Goal: Task Accomplishment & Management: Complete application form

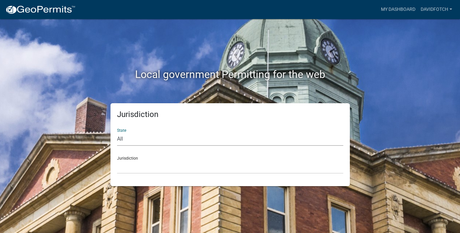
select select "[US_STATE]"
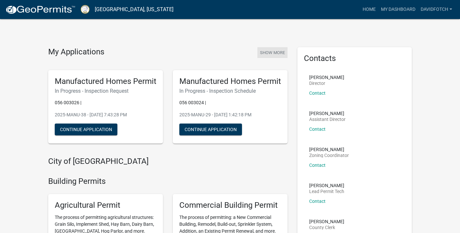
click at [274, 53] on button "Show More" at bounding box center [272, 52] width 30 height 11
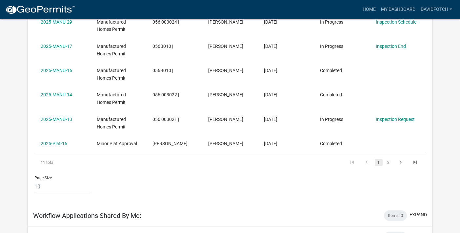
scroll to position [224, 0]
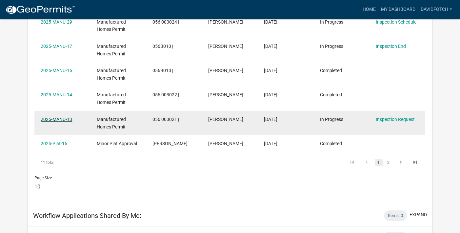
click at [56, 117] on link "2025-MANU-13" at bounding box center [56, 119] width 31 height 5
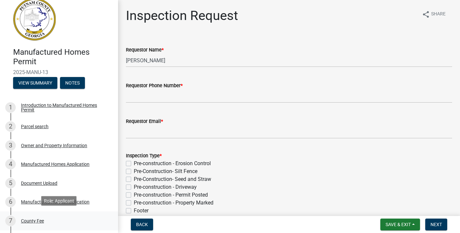
scroll to position [10, 0]
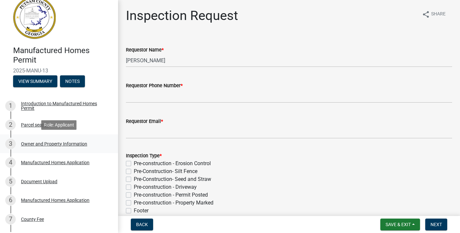
click at [60, 146] on div "3 Owner and Property Information" at bounding box center [56, 144] width 102 height 10
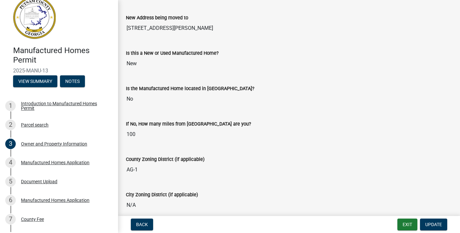
scroll to position [730, 0]
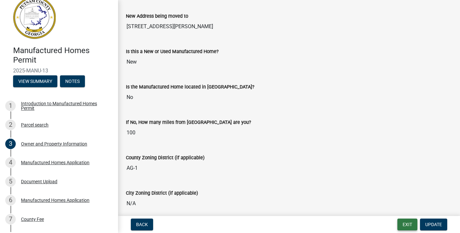
click at [403, 226] on button "Exit" at bounding box center [408, 225] width 20 height 12
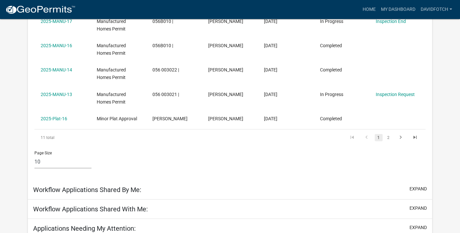
scroll to position [260, 0]
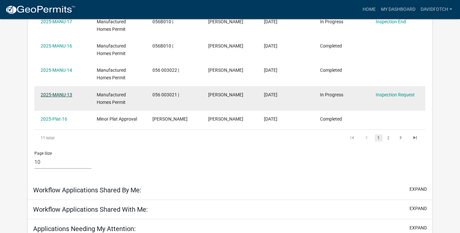
click at [62, 92] on link "2025-MANU-13" at bounding box center [56, 94] width 31 height 5
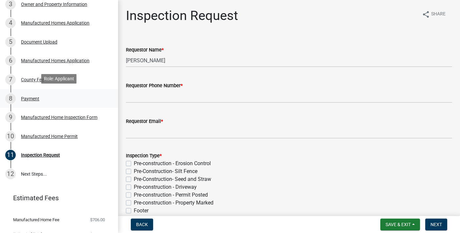
scroll to position [153, 0]
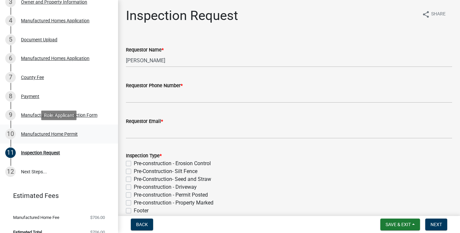
click at [61, 133] on div "Manufactured Home Permit" at bounding box center [49, 134] width 57 height 5
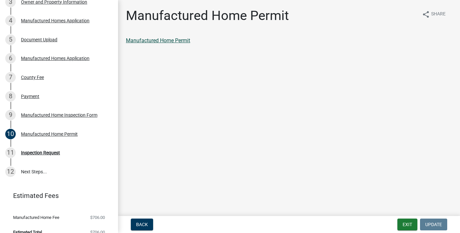
click at [155, 40] on link "Manufactured Home Permit" at bounding box center [158, 40] width 64 height 6
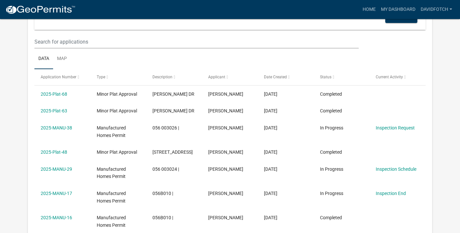
scroll to position [78, 0]
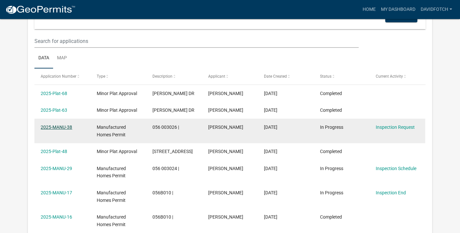
click at [52, 125] on link "2025-MANU-38" at bounding box center [56, 127] width 31 height 5
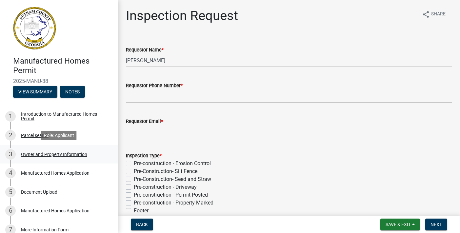
click at [45, 154] on div "Owner and Property Information" at bounding box center [54, 154] width 66 height 5
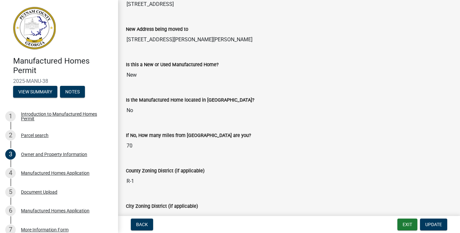
scroll to position [718, 0]
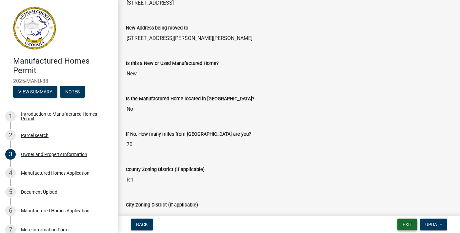
click at [405, 223] on button "Exit" at bounding box center [408, 225] width 20 height 12
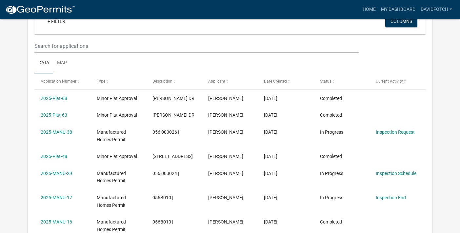
scroll to position [88, 0]
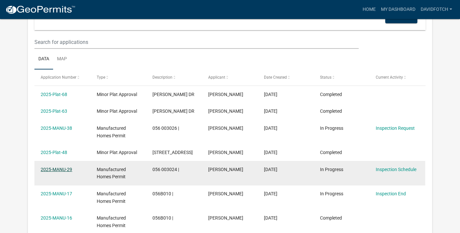
click at [56, 167] on link "2025-MANU-29" at bounding box center [56, 169] width 31 height 5
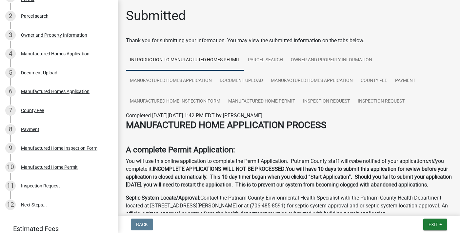
scroll to position [120, 0]
click at [54, 167] on div "Manufactured Home Permit" at bounding box center [49, 167] width 57 height 5
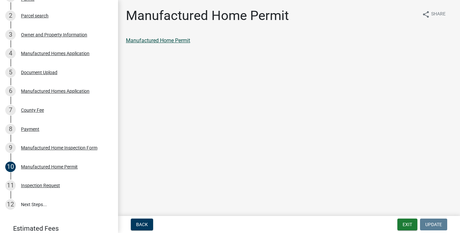
click at [152, 40] on link "Manufactured Home Permit" at bounding box center [158, 40] width 64 height 6
click at [408, 226] on button "Exit" at bounding box center [408, 225] width 20 height 12
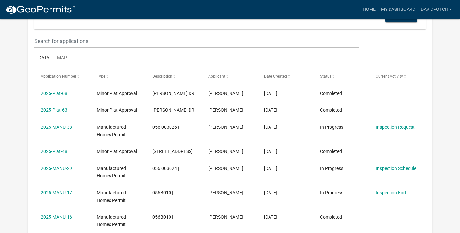
scroll to position [91, 0]
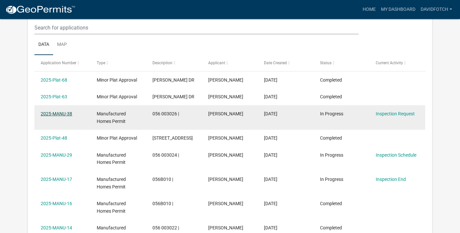
click at [60, 115] on link "2025-MANU-38" at bounding box center [56, 113] width 31 height 5
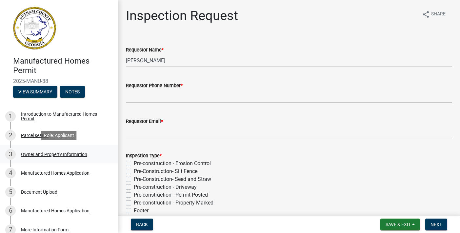
click at [37, 154] on div "Owner and Property Information" at bounding box center [54, 154] width 66 height 5
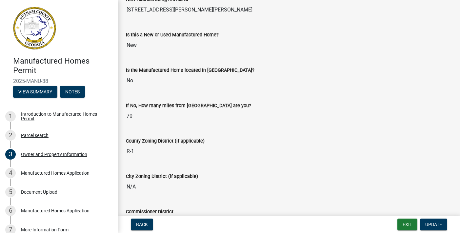
scroll to position [747, 0]
click at [406, 225] on button "Exit" at bounding box center [408, 225] width 20 height 12
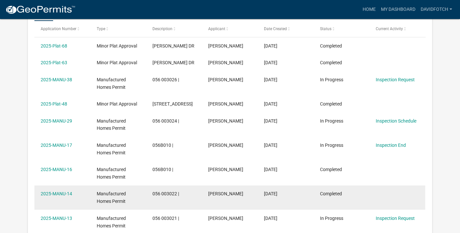
scroll to position [124, 0]
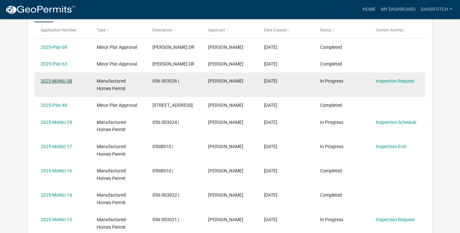
click at [58, 82] on link "2025-MANU-38" at bounding box center [56, 80] width 31 height 5
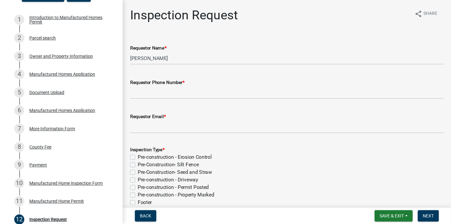
scroll to position [95, 0]
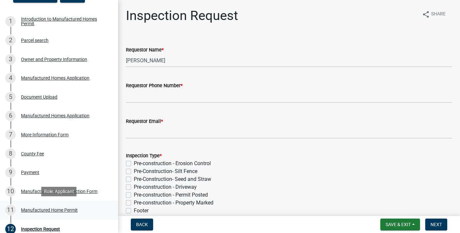
click at [45, 210] on div "Manufactured Home Permit" at bounding box center [49, 210] width 57 height 5
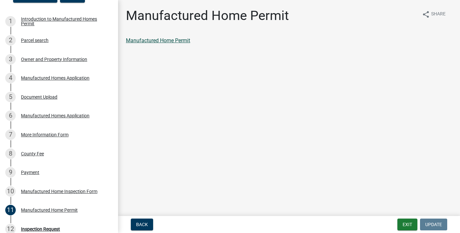
click at [156, 42] on link "Manufactured Home Permit" at bounding box center [158, 40] width 64 height 6
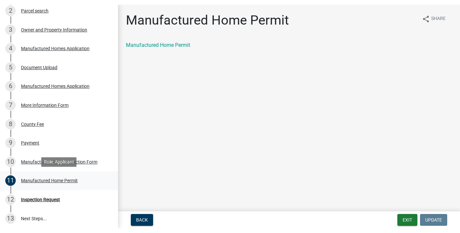
scroll to position [129, 0]
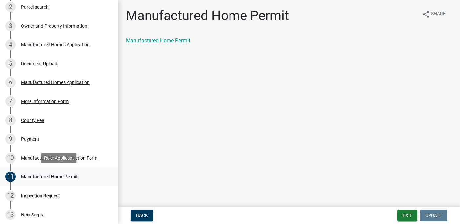
click at [47, 175] on div "Manufactured Home Permit" at bounding box center [49, 176] width 57 height 5
click at [167, 41] on link "Manufactured Home Permit" at bounding box center [158, 40] width 64 height 6
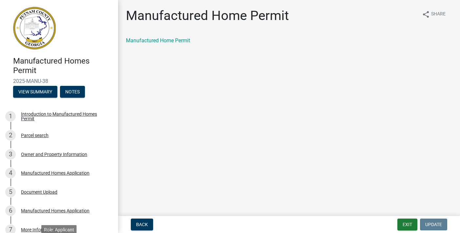
scroll to position [0, 0]
click at [49, 113] on div "Introduction to Manufactured Homes Permit" at bounding box center [64, 116] width 87 height 9
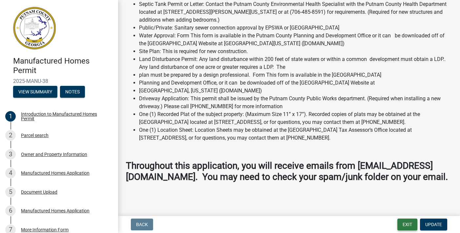
click at [404, 226] on button "Exit" at bounding box center [408, 225] width 20 height 12
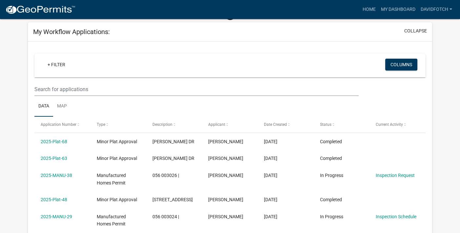
scroll to position [41, 0]
